Goal: Navigation & Orientation: Find specific page/section

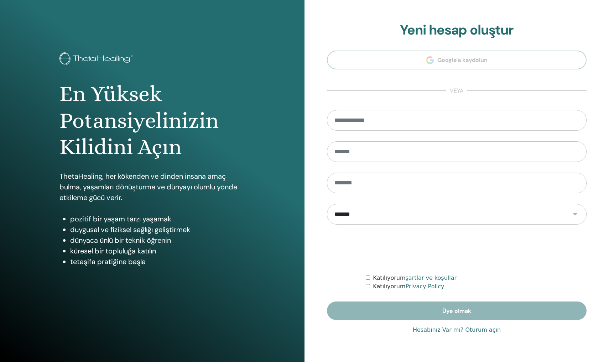
click at [482, 333] on link "Hesabınız Var mı? Oturum açın" at bounding box center [456, 330] width 88 height 9
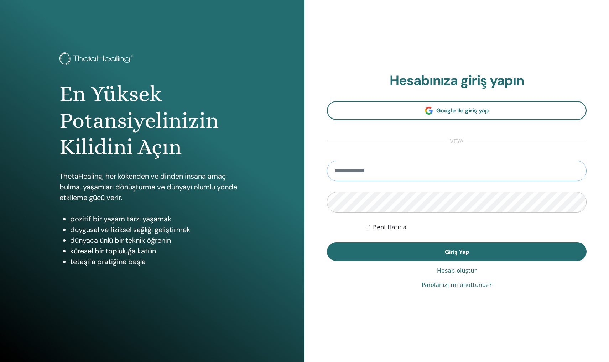
type input "**********"
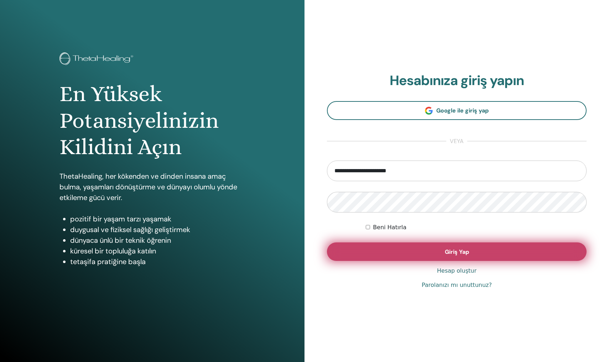
click at [474, 256] on button "Giriş Yap" at bounding box center [456, 251] width 259 height 19
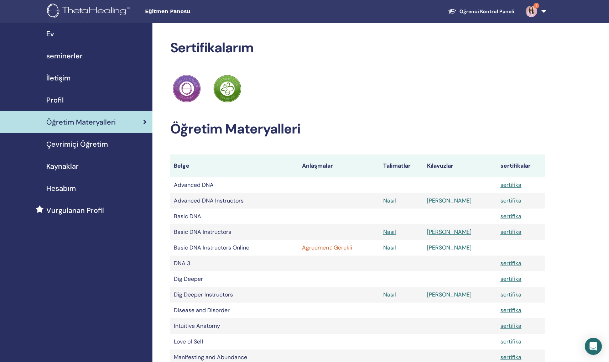
click at [306, 113] on div "Sertifikalarım ThetaHealing pratisyen ThetaHealing Eğitmen Öğretim Materyalleri…" at bounding box center [357, 281] width 375 height 483
click at [332, 248] on link "Agreement: Gerekli" at bounding box center [339, 247] width 74 height 9
click at [92, 107] on link "Profil" at bounding box center [76, 100] width 152 height 22
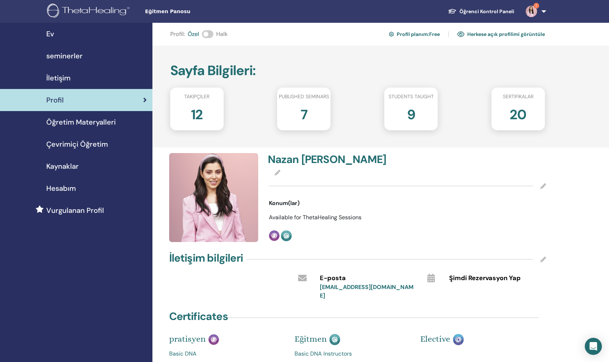
click at [66, 161] on span "Kaynaklar" at bounding box center [62, 166] width 32 height 11
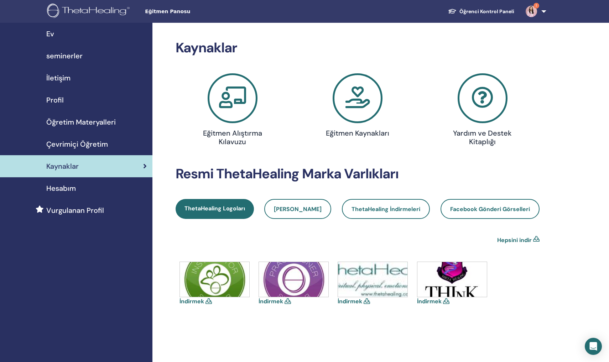
click at [510, 236] on link "Hepsini indir" at bounding box center [514, 240] width 35 height 9
click at [511, 242] on link "Hepsini indir" at bounding box center [514, 240] width 35 height 9
click at [445, 299] on icon at bounding box center [446, 301] width 6 height 6
click at [433, 278] on img at bounding box center [451, 279] width 69 height 35
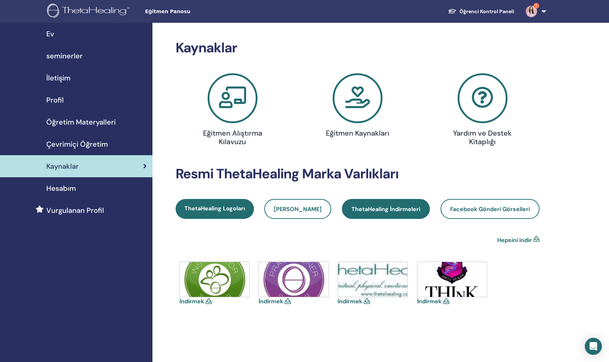
click at [364, 210] on span "ThetaHealing İndirmeleri" at bounding box center [385, 208] width 69 height 7
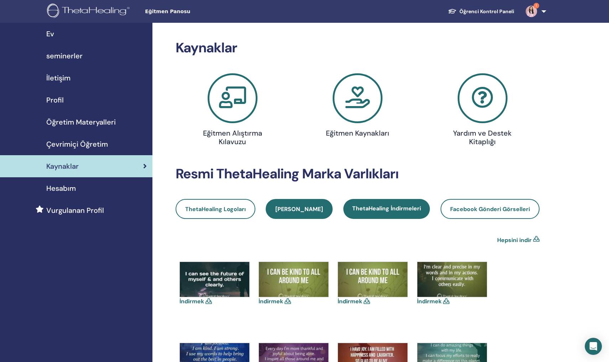
click at [288, 204] on link "[PERSON_NAME]" at bounding box center [298, 209] width 67 height 20
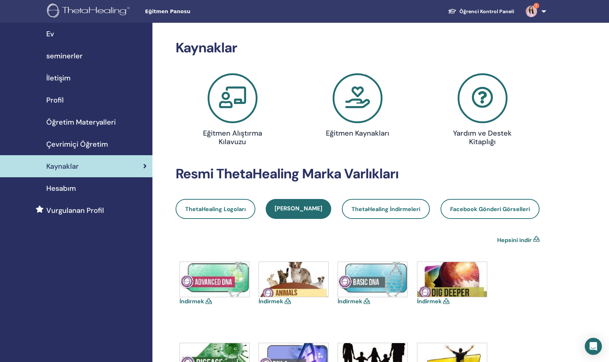
click at [379, 277] on img at bounding box center [372, 279] width 69 height 35
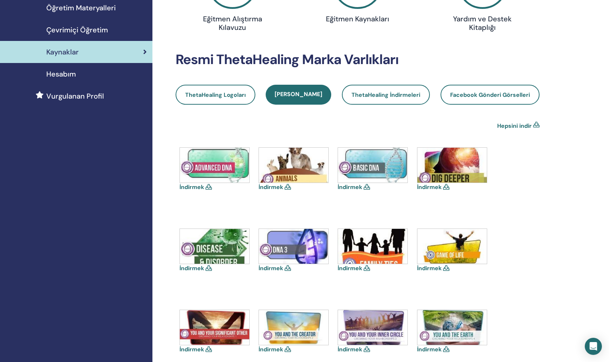
scroll to position [126, 0]
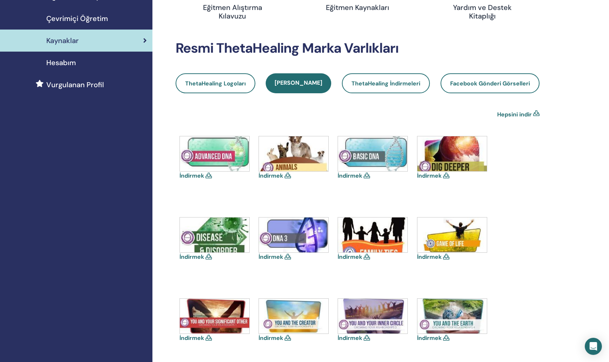
click at [349, 175] on link "İndirmek" at bounding box center [349, 175] width 25 height 7
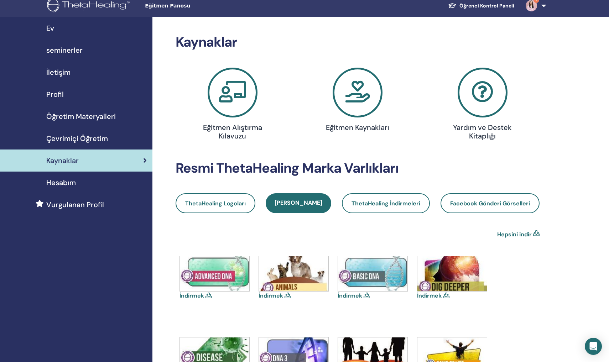
scroll to position [0, 0]
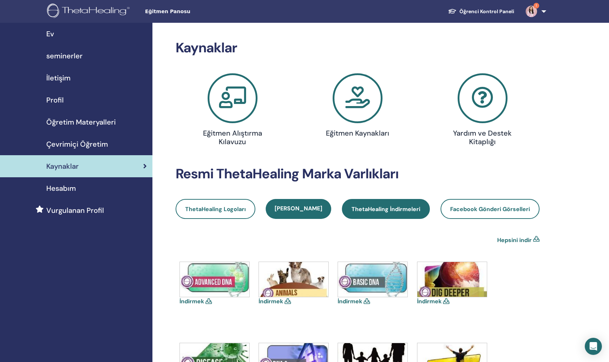
click at [395, 214] on link "ThetaHealing İndirmeleri" at bounding box center [386, 209] width 88 height 20
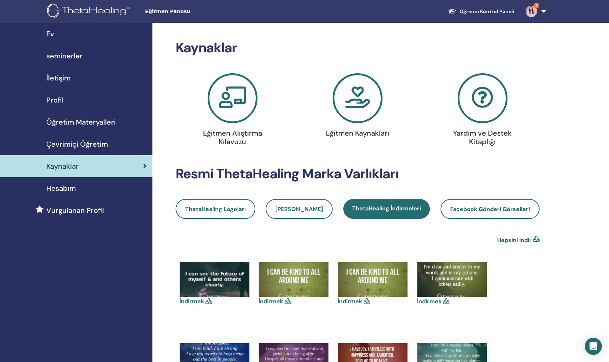
click at [357, 101] on icon at bounding box center [357, 98] width 50 height 50
click at [55, 101] on span "Profil" at bounding box center [54, 100] width 17 height 11
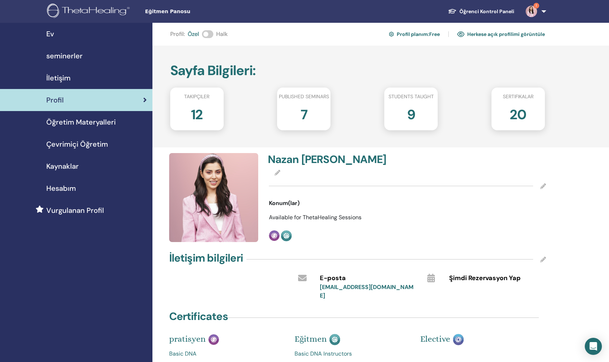
click at [64, 78] on span "İletişim" at bounding box center [58, 78] width 24 height 11
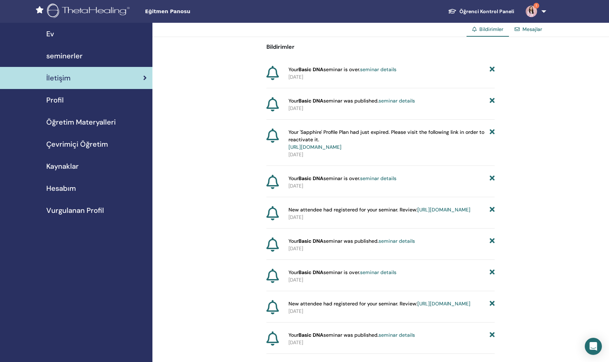
click at [65, 103] on div "Profil" at bounding box center [76, 100] width 141 height 11
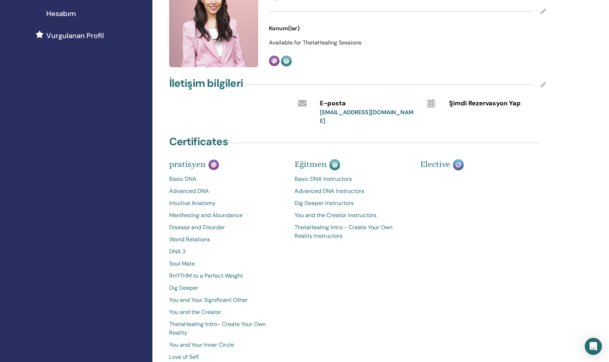
scroll to position [181, 0]
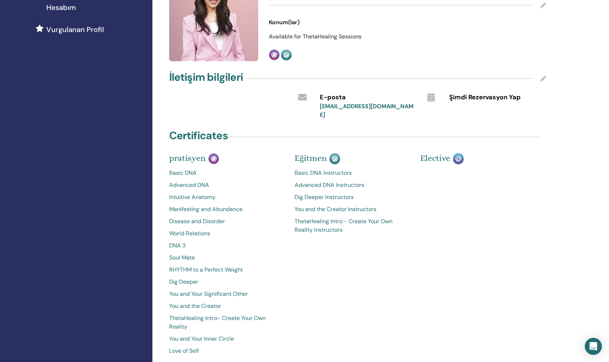
click at [175, 169] on link "Basic DNA" at bounding box center [226, 173] width 115 height 9
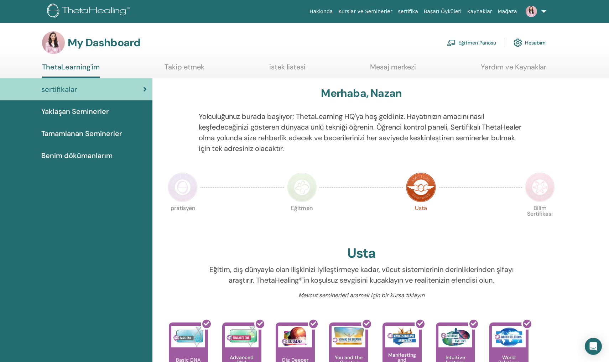
click at [474, 39] on link "Eğitmen Panosu" at bounding box center [471, 43] width 49 height 16
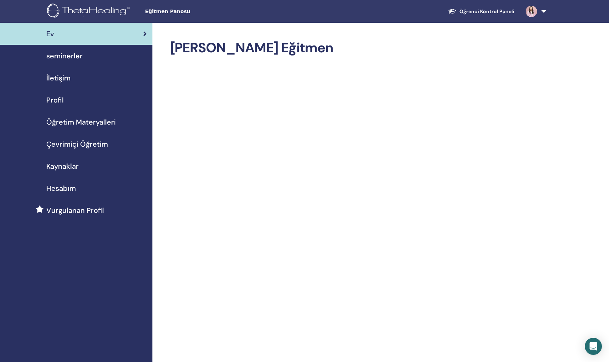
click at [72, 147] on span "Çevrimiçi Öğretim" at bounding box center [77, 144] width 62 height 11
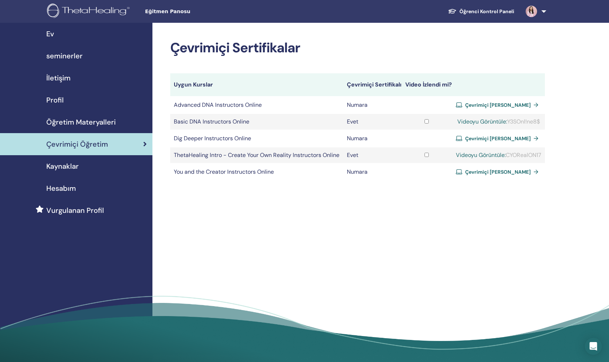
click at [113, 168] on div "Kaynaklar" at bounding box center [76, 166] width 141 height 11
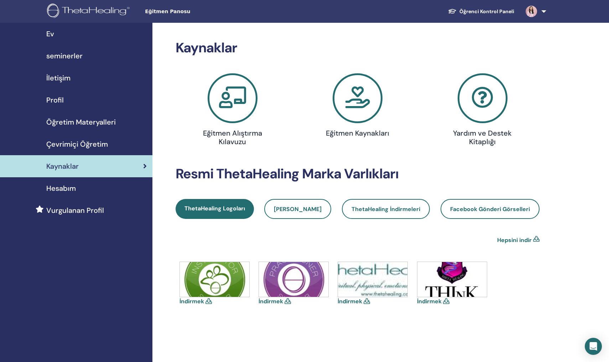
click at [475, 95] on icon at bounding box center [482, 98] width 50 height 50
click at [72, 79] on div "İletişim" at bounding box center [76, 78] width 141 height 11
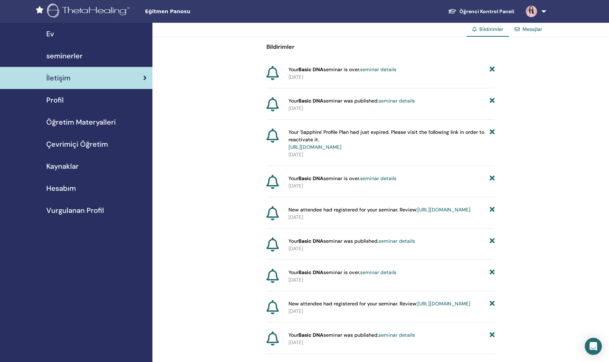
click at [76, 58] on span "seminerler" at bounding box center [64, 56] width 36 height 11
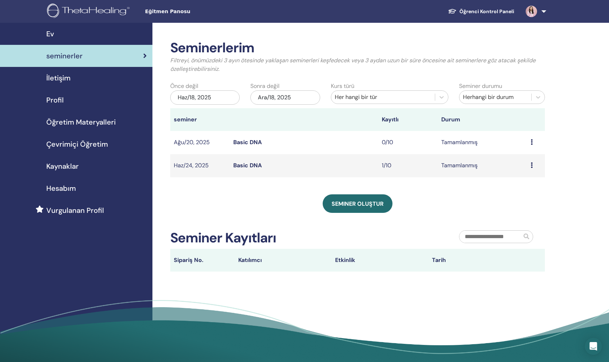
click at [70, 171] on span "Kaynaklar" at bounding box center [62, 166] width 32 height 11
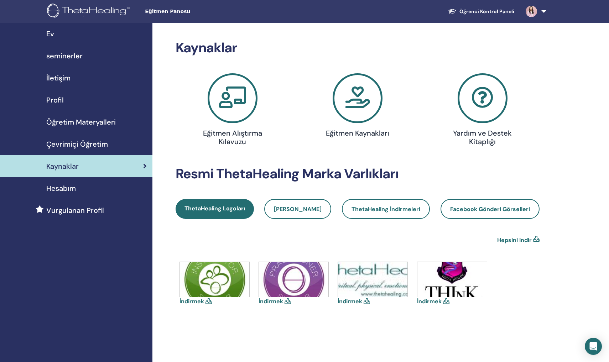
click at [67, 194] on link "Hesabım" at bounding box center [76, 188] width 152 height 22
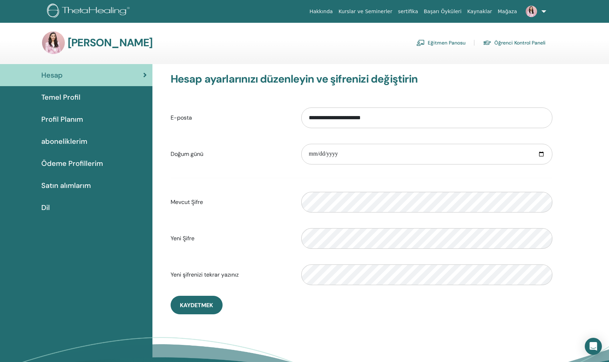
click at [432, 43] on link "Eğitmen Panosu" at bounding box center [440, 42] width 49 height 11
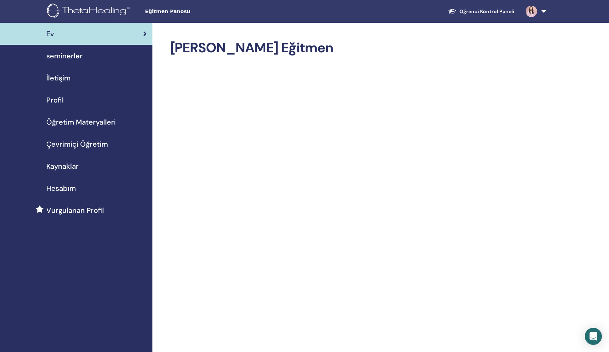
click at [258, 1] on div "Öğrenci Kontrol Paneli NK Nazan Kaya ThetaLearning'im ThetaHealer'larım Seminer…" at bounding box center [411, 11] width 318 height 23
click at [74, 57] on span "seminerler" at bounding box center [64, 56] width 36 height 11
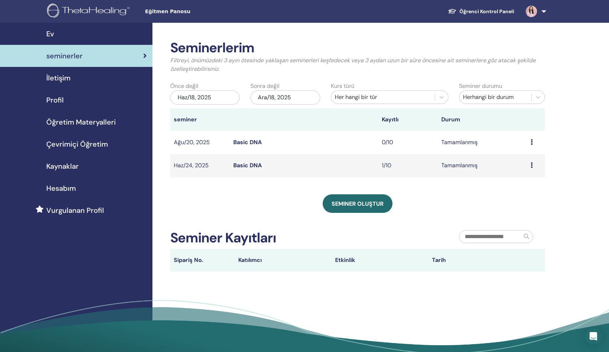
click at [75, 80] on div "İletişim" at bounding box center [76, 78] width 141 height 11
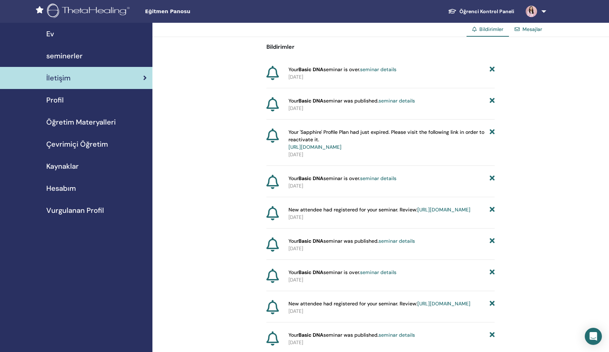
click at [75, 15] on img at bounding box center [89, 12] width 85 height 16
